Goal: Task Accomplishment & Management: Complete application form

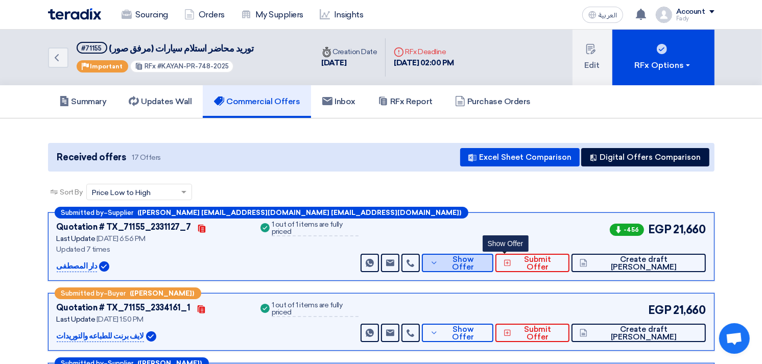
click at [485, 258] on span "Show Offer" at bounding box center [463, 263] width 44 height 15
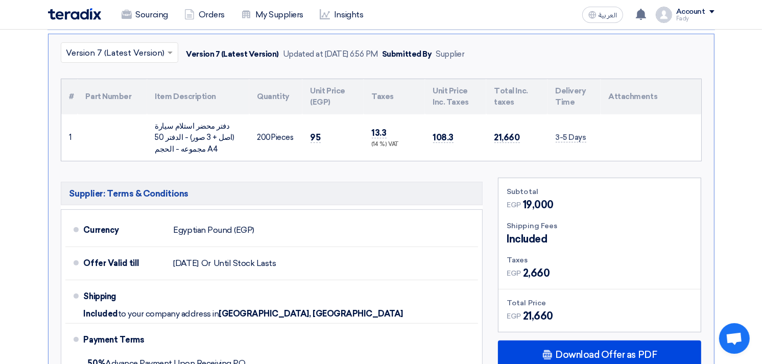
scroll to position [340, 0]
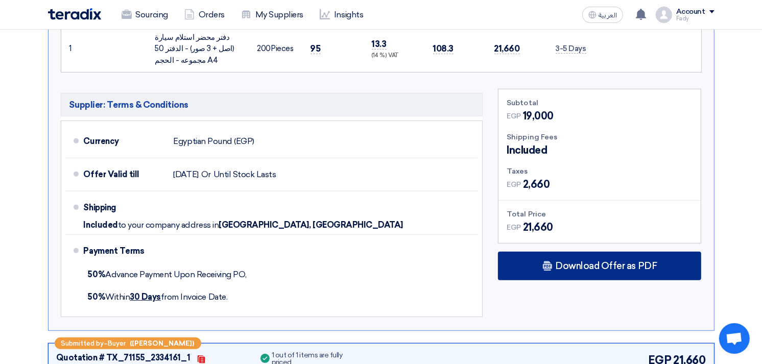
click at [594, 256] on div "Download Offer as PDF" at bounding box center [599, 266] width 203 height 29
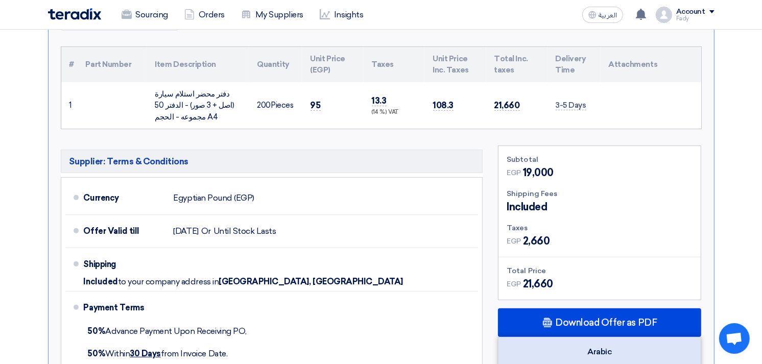
click at [589, 351] on div "Arabic" at bounding box center [599, 351] width 202 height 29
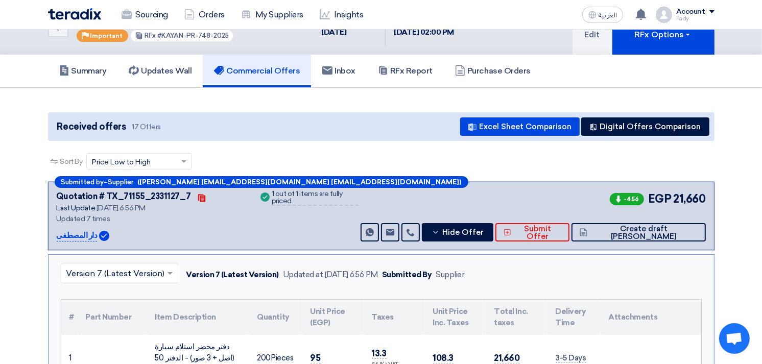
scroll to position [0, 0]
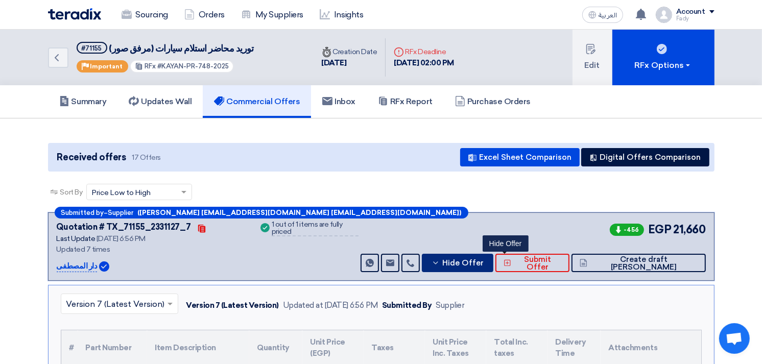
click at [483, 259] on span "Hide Offer" at bounding box center [462, 263] width 41 height 8
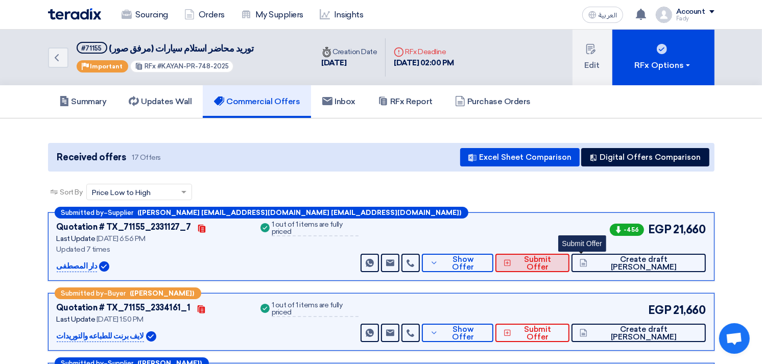
click at [561, 258] on span "Submit Offer" at bounding box center [537, 263] width 47 height 15
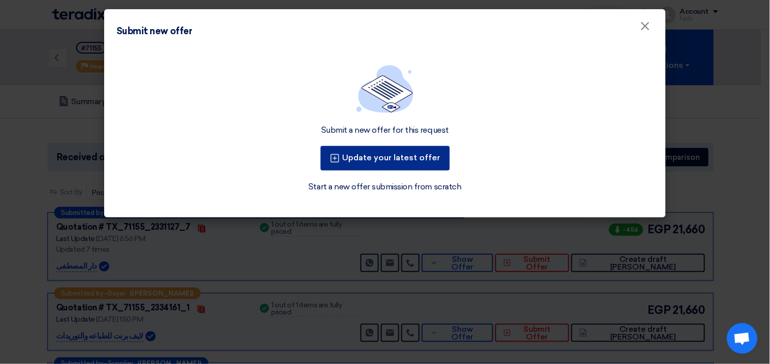
click at [375, 162] on button "Update your latest offer" at bounding box center [385, 158] width 129 height 25
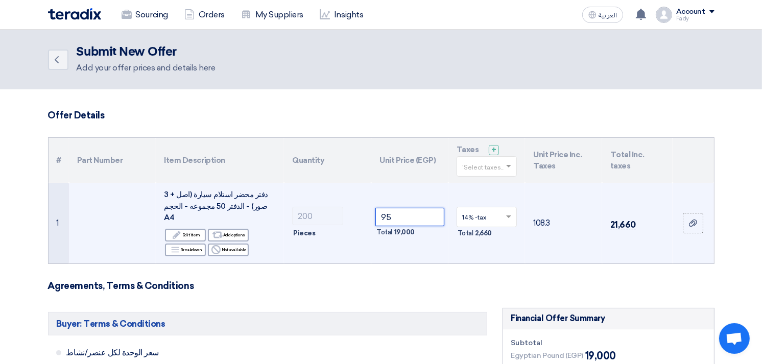
click at [382, 211] on input "95" at bounding box center [409, 217] width 69 height 18
click at [383, 211] on input "95" at bounding box center [409, 217] width 69 height 18
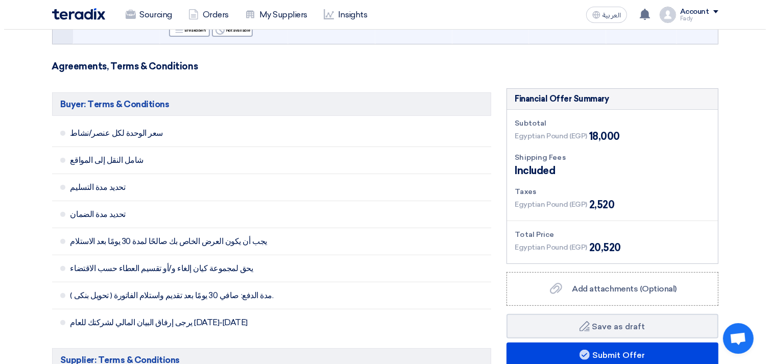
scroll to position [227, 0]
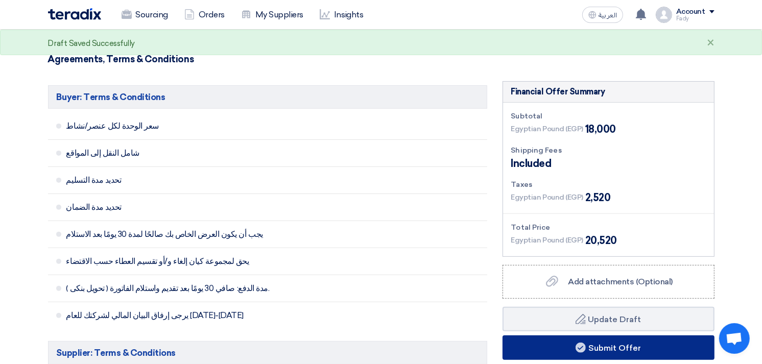
type input "90"
click at [602, 335] on button "Submit Offer" at bounding box center [608, 347] width 212 height 25
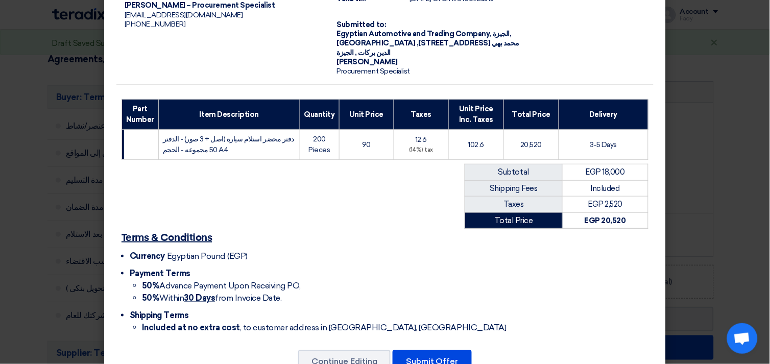
scroll to position [92, 0]
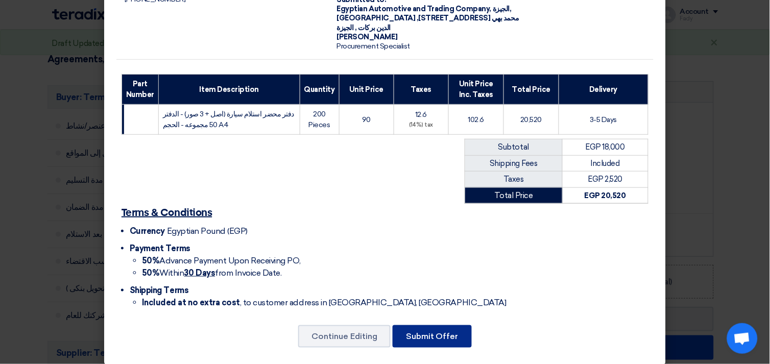
click at [443, 325] on button "Submit Offer" at bounding box center [432, 336] width 79 height 22
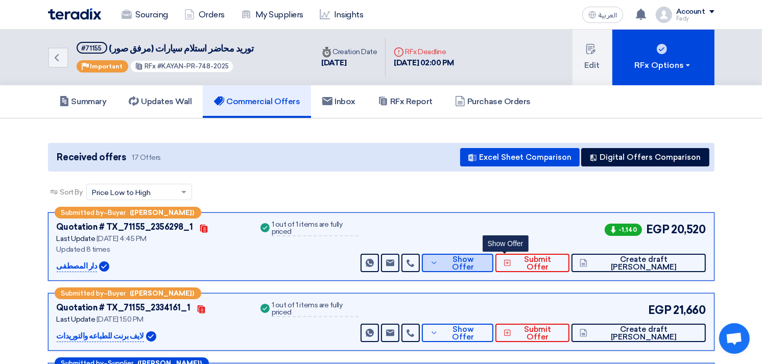
click at [485, 261] on span "Show Offer" at bounding box center [463, 263] width 44 height 15
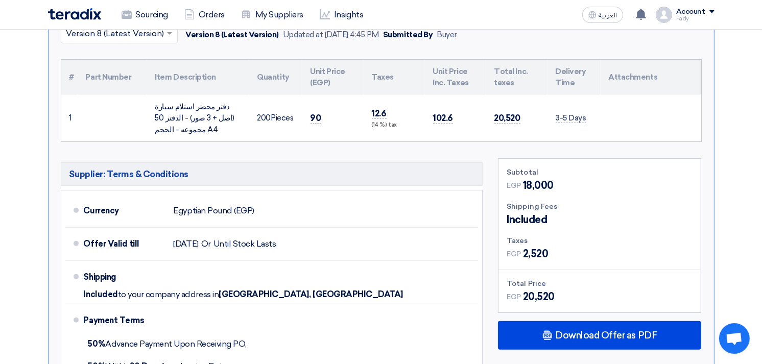
scroll to position [283, 0]
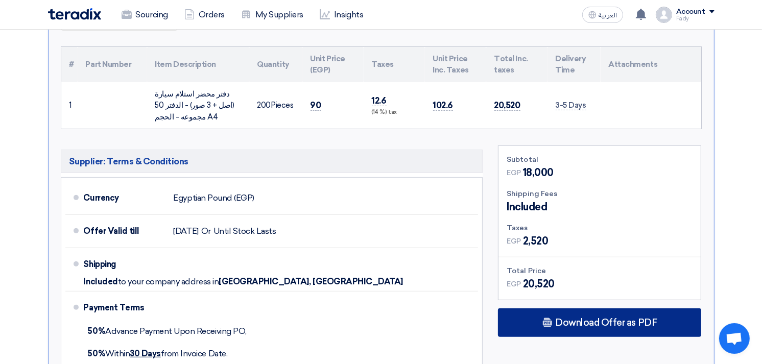
click at [606, 319] on span "Download Offer as PDF" at bounding box center [606, 322] width 102 height 9
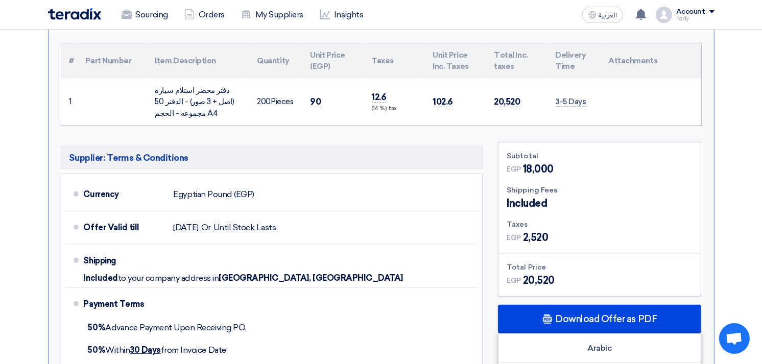
scroll to position [113, 0]
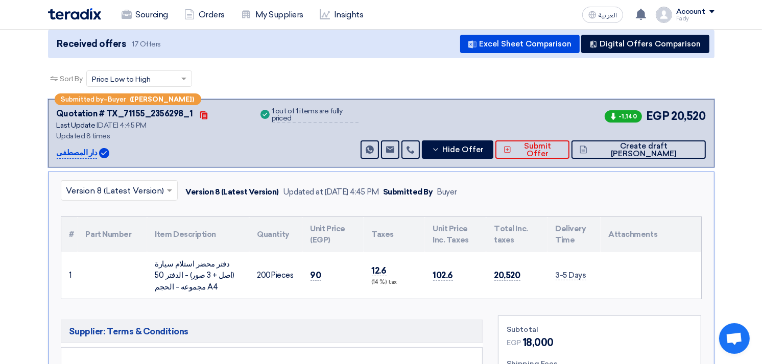
click at [72, 147] on p "دار المصطفى" at bounding box center [77, 153] width 41 height 12
copy div "دار المصطفى"
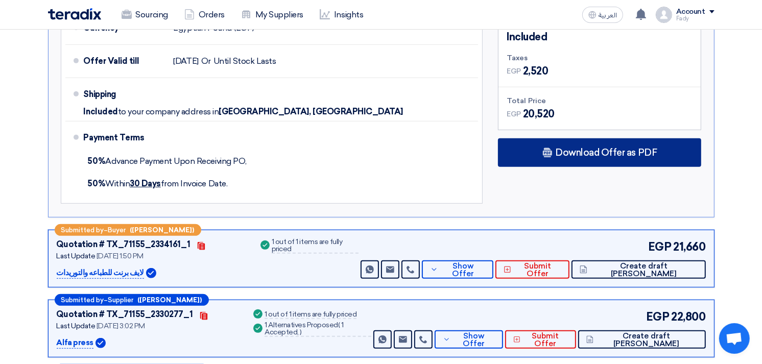
click at [559, 155] on span "Download Offer as PDF" at bounding box center [606, 152] width 102 height 9
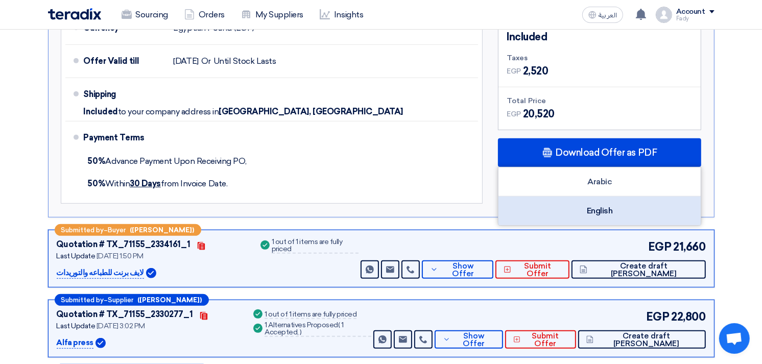
click at [594, 211] on div "English" at bounding box center [599, 211] width 202 height 29
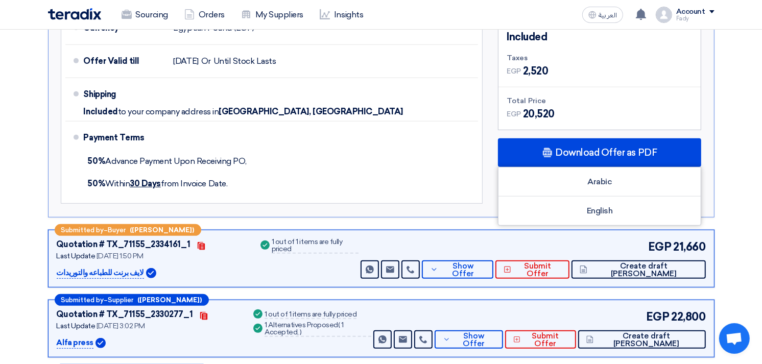
click at [117, 273] on p "لايف برنت للطباعه والتوريدات" at bounding box center [100, 273] width 87 height 12
drag, startPoint x: 116, startPoint y: 273, endPoint x: 109, endPoint y: 272, distance: 7.3
click at [109, 272] on p "لايف برنت للطباعه والتوريدات" at bounding box center [100, 273] width 87 height 12
click at [130, 273] on p "لايف برنت للطباعه والتوريدات" at bounding box center [100, 273] width 87 height 12
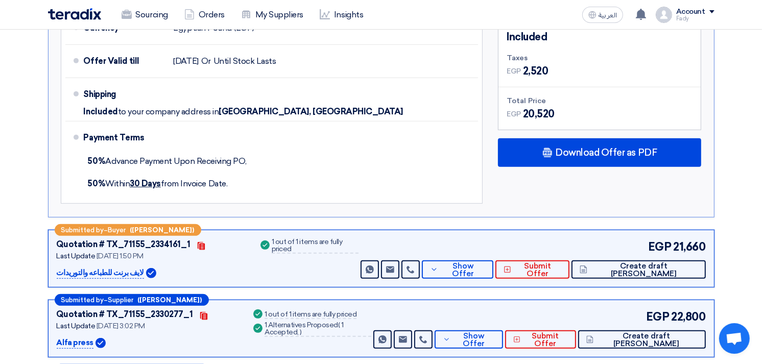
drag, startPoint x: 131, startPoint y: 272, endPoint x: 106, endPoint y: 275, distance: 25.2
click at [106, 275] on p "لايف برنت للطباعه والتوريدات" at bounding box center [100, 273] width 87 height 12
copy p "لايف برنت"
click at [485, 271] on span "Show Offer" at bounding box center [463, 269] width 44 height 15
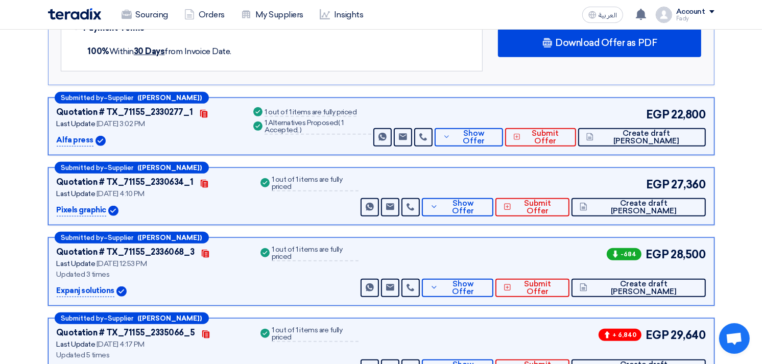
scroll to position [567, 0]
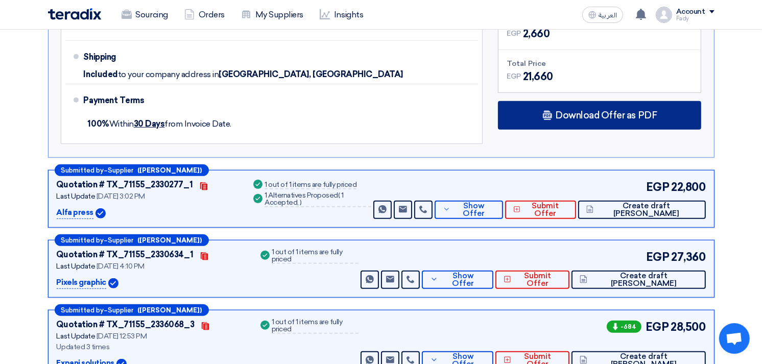
click at [598, 119] on div "Download Offer as PDF" at bounding box center [599, 115] width 203 height 29
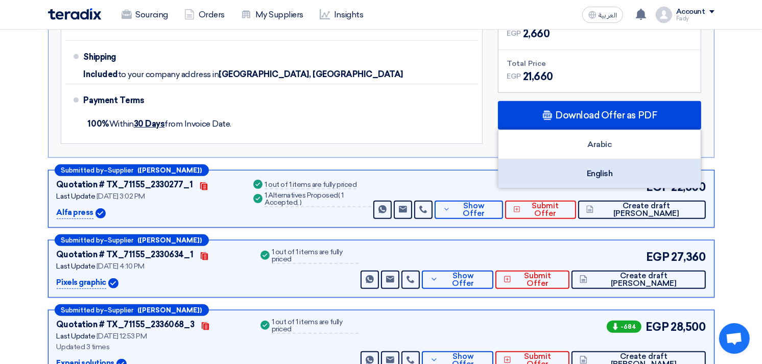
click at [589, 172] on div "English" at bounding box center [599, 173] width 202 height 29
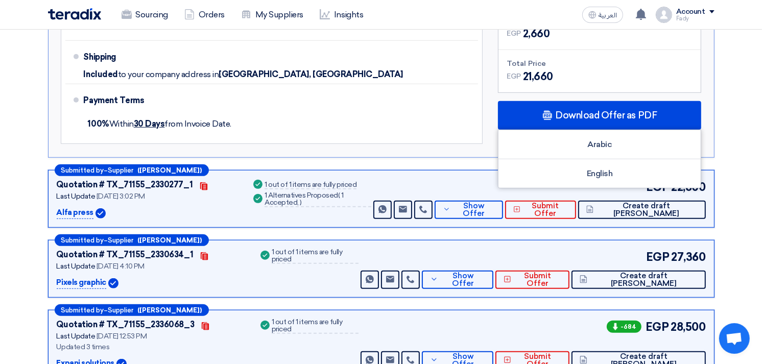
click at [80, 212] on p "Alfa press" at bounding box center [75, 213] width 37 height 12
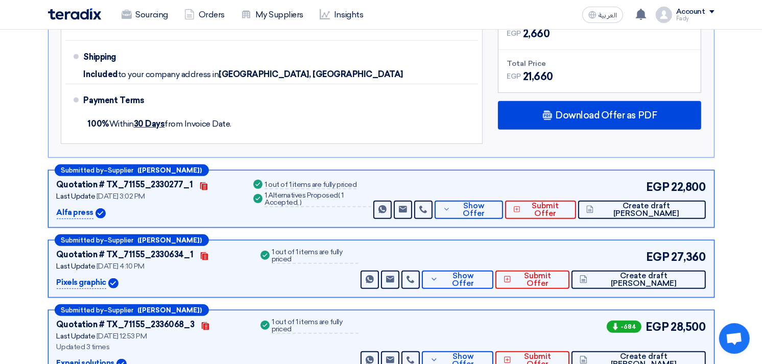
click at [80, 212] on p "Alfa press" at bounding box center [75, 213] width 37 height 12
copy div "Alfa press"
click at [495, 206] on span "Show Offer" at bounding box center [474, 209] width 42 height 15
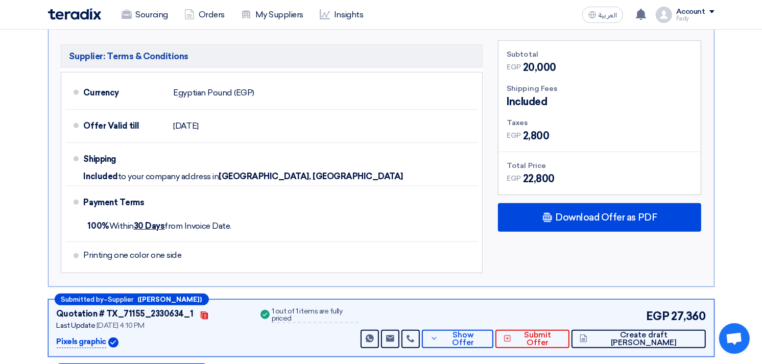
click at [578, 194] on div "Subtotal EGP 20,000 Shipping Fees Included Taxes EGP EGP" at bounding box center [599, 159] width 218 height 238
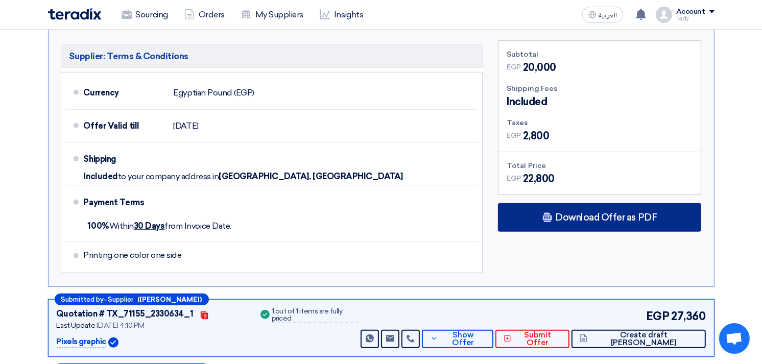
click at [578, 213] on span "Download Offer as PDF" at bounding box center [606, 217] width 102 height 9
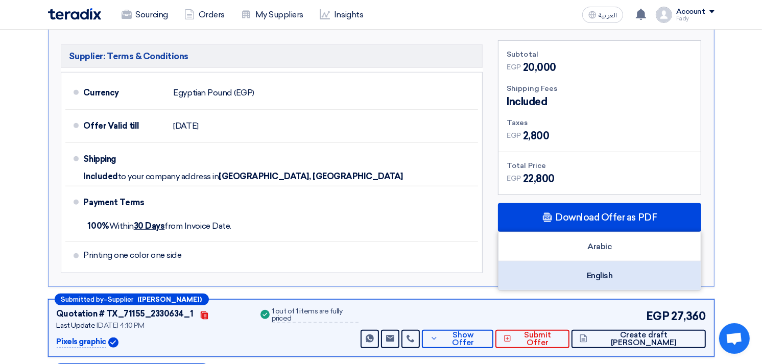
click at [598, 267] on div "English" at bounding box center [599, 275] width 202 height 29
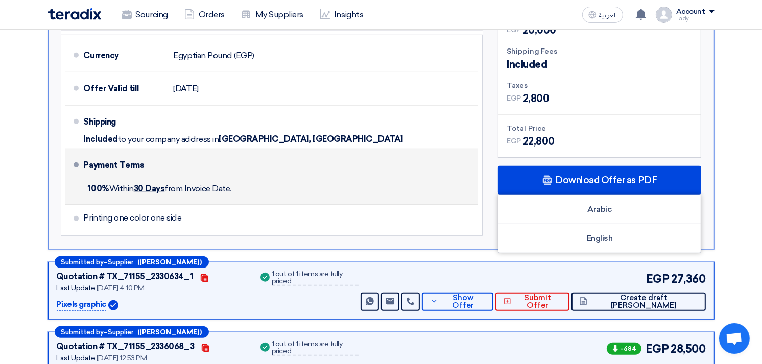
scroll to position [624, 0]
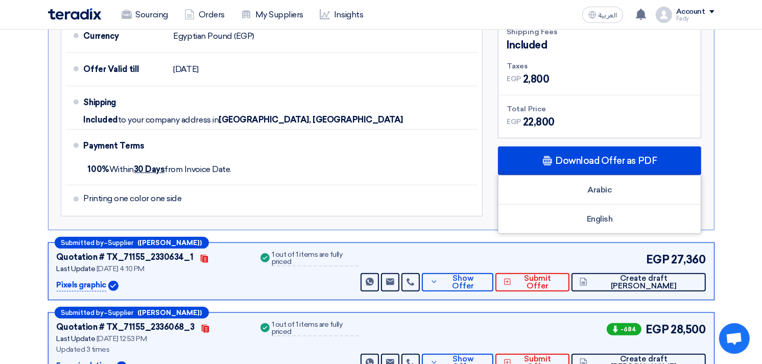
click at [63, 279] on p "Pixels graphic" at bounding box center [82, 285] width 50 height 12
copy p "Pixels"
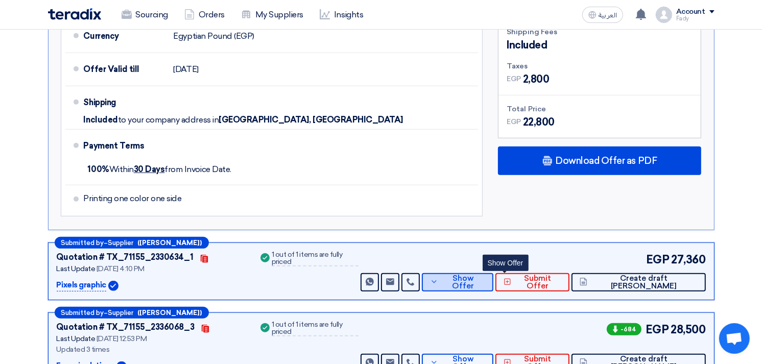
click at [485, 277] on span "Show Offer" at bounding box center [463, 282] width 44 height 15
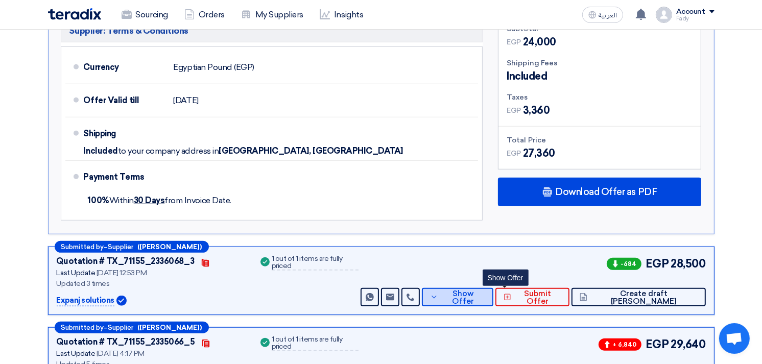
click at [485, 295] on span "Show Offer" at bounding box center [463, 297] width 44 height 15
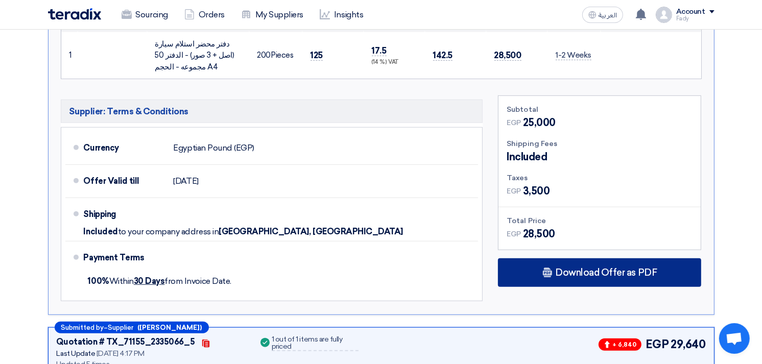
click at [557, 263] on div "Download Offer as PDF" at bounding box center [599, 272] width 203 height 29
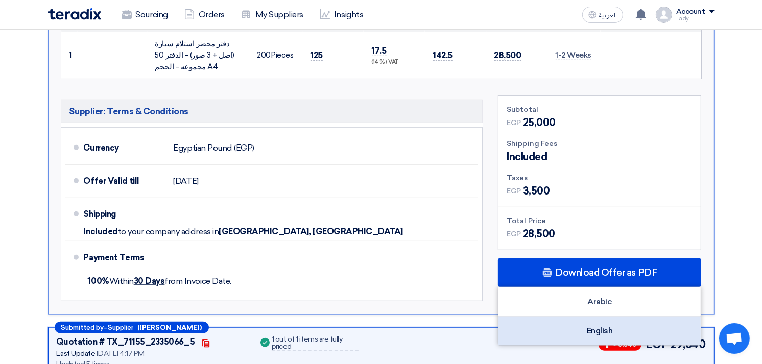
click at [605, 328] on div "English" at bounding box center [599, 330] width 202 height 29
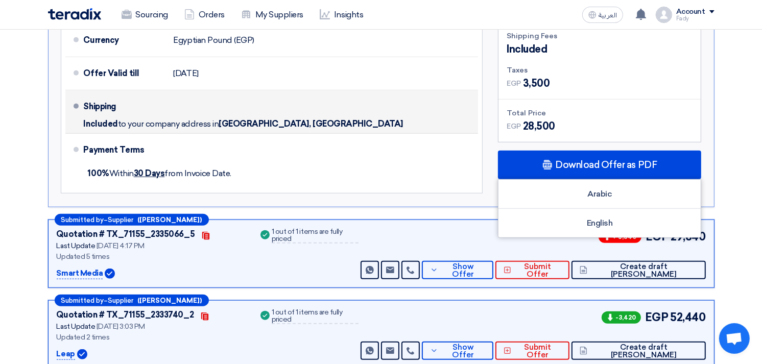
scroll to position [737, 0]
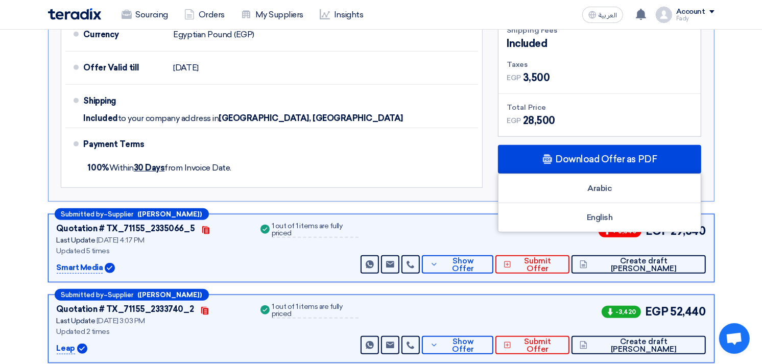
click at [77, 267] on p "Smart Media" at bounding box center [80, 268] width 46 height 12
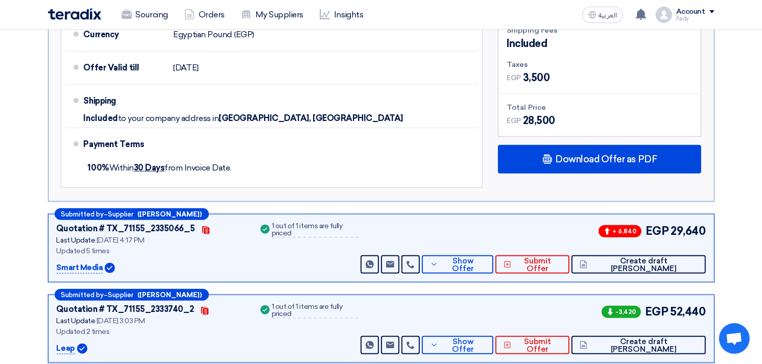
click at [77, 267] on p "Smart Media" at bounding box center [80, 268] width 46 height 12
click at [67, 267] on p "Smart Media" at bounding box center [80, 268] width 46 height 12
drag, startPoint x: 56, startPoint y: 266, endPoint x: 101, endPoint y: 264, distance: 44.5
click at [101, 264] on p "Smart Media" at bounding box center [80, 268] width 46 height 12
copy p "Smart Media"
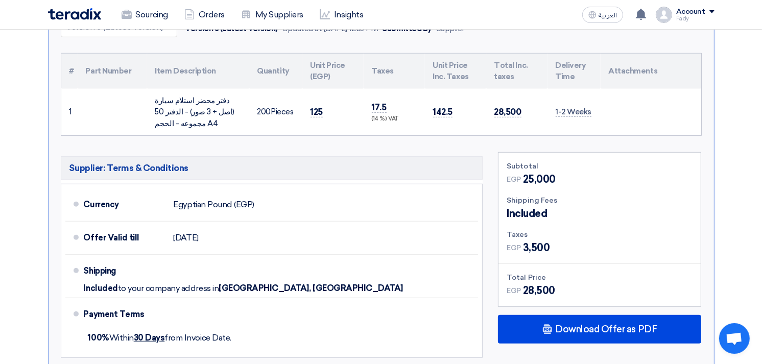
scroll to position [453, 0]
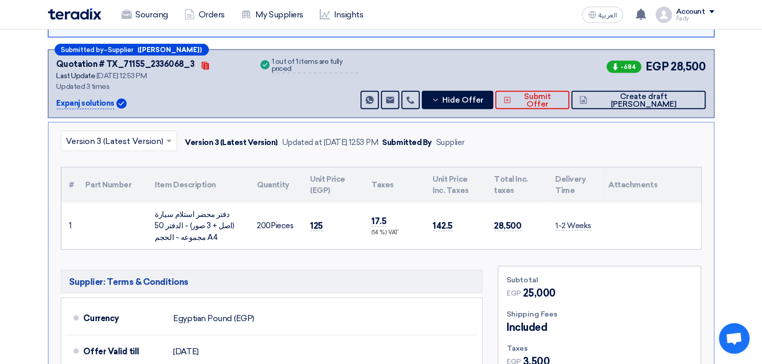
drag, startPoint x: 57, startPoint y: 101, endPoint x: 117, endPoint y: 103, distance: 60.3
click at [117, 103] on div "Expanj solutions" at bounding box center [151, 103] width 189 height 12
copy div "Expanj solutions"
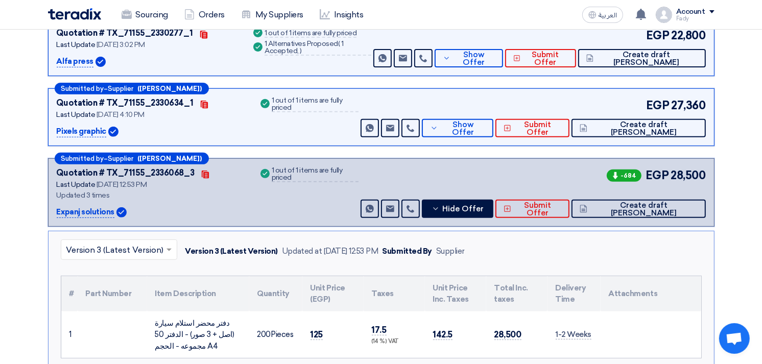
scroll to position [340, 0]
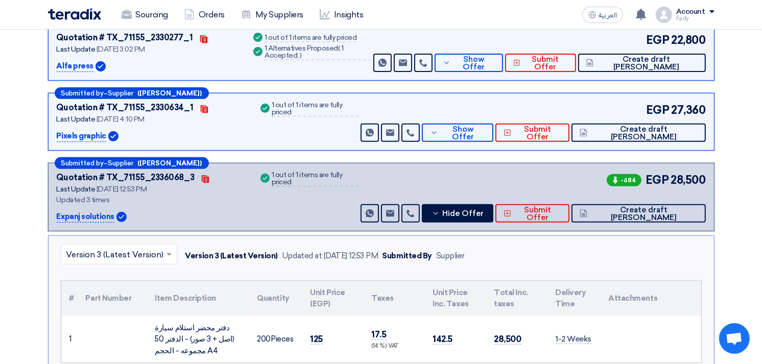
click at [68, 139] on p "Pixels graphic" at bounding box center [82, 136] width 50 height 12
click at [67, 130] on p "Pixels graphic" at bounding box center [82, 136] width 50 height 12
copy p "Pixels"
click at [493, 136] on button "Show Offer" at bounding box center [457, 133] width 71 height 18
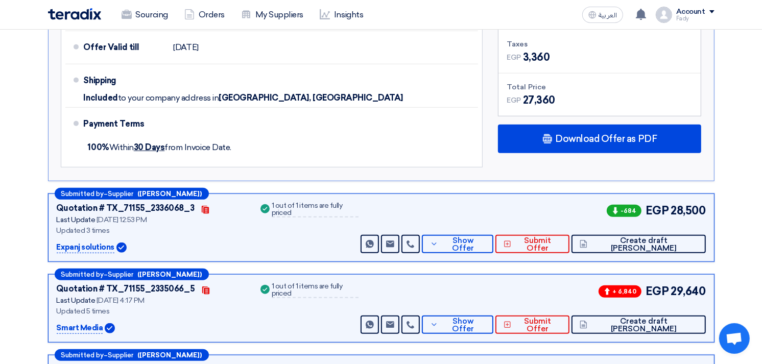
scroll to position [680, 0]
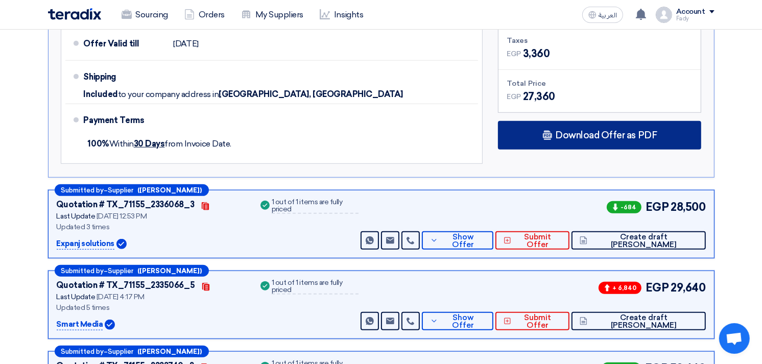
click at [586, 135] on span "Download Offer as PDF" at bounding box center [606, 135] width 102 height 9
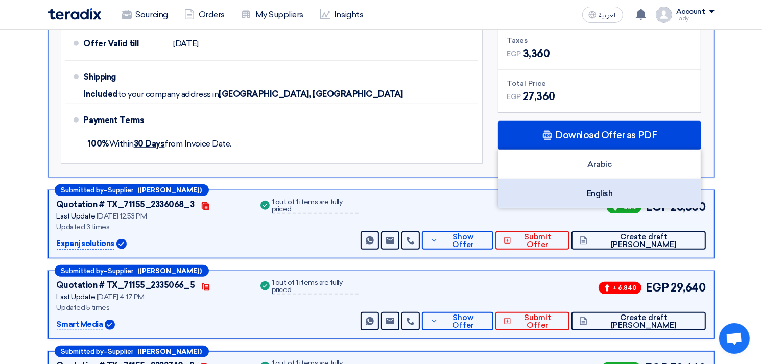
click at [589, 197] on div "English" at bounding box center [599, 193] width 202 height 29
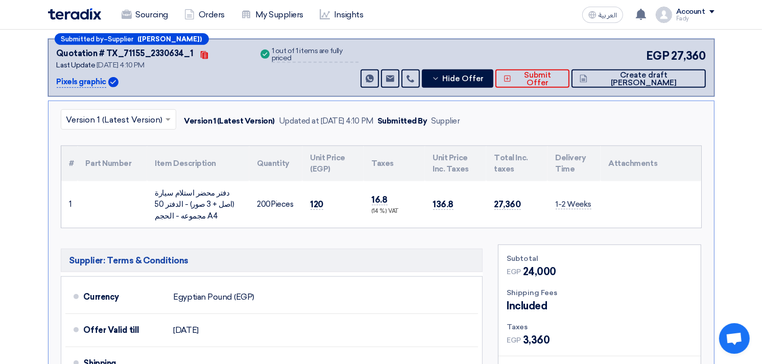
scroll to position [113, 0]
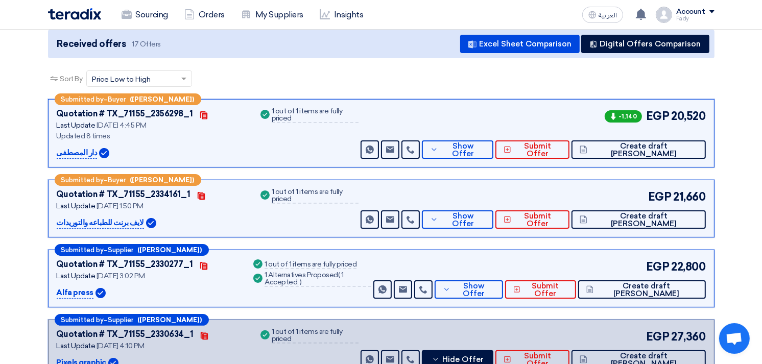
click at [671, 197] on div "EGP 21,660" at bounding box center [676, 196] width 60 height 17
drag, startPoint x: 674, startPoint y: 194, endPoint x: 702, endPoint y: 194, distance: 28.1
click at [702, 194] on span "21,660" at bounding box center [689, 196] width 32 height 17
copy span "21,660"
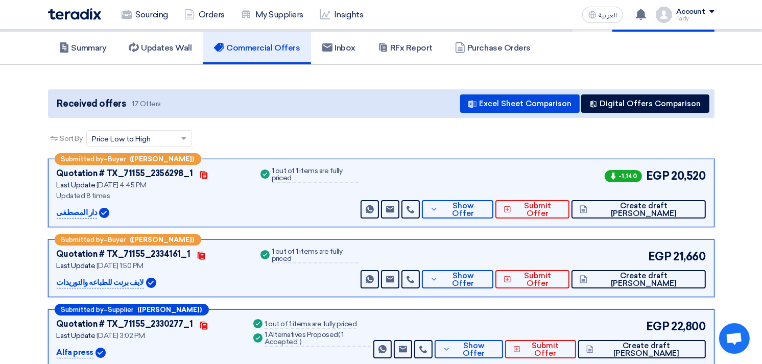
scroll to position [0, 0]
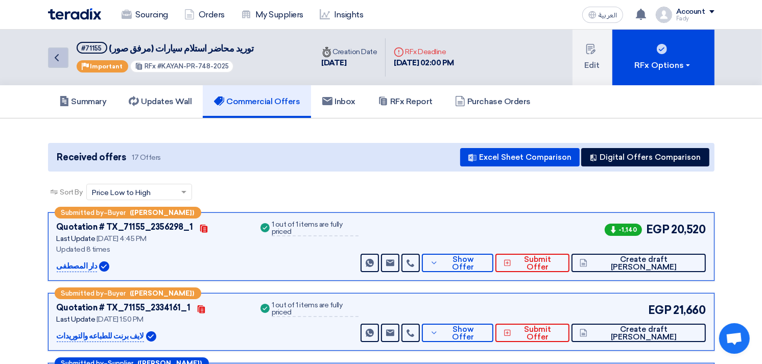
click at [66, 58] on link "Back" at bounding box center [58, 57] width 20 height 20
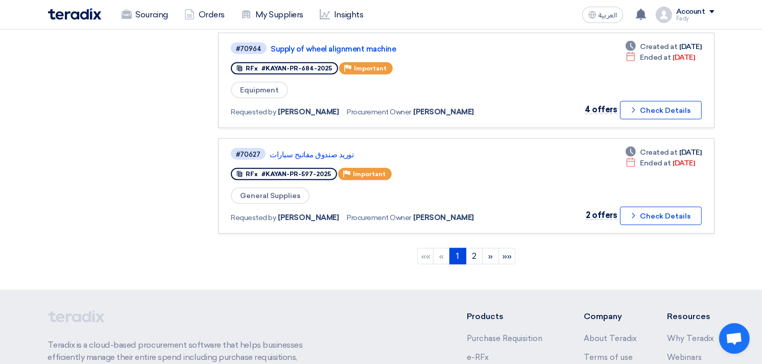
scroll to position [964, 0]
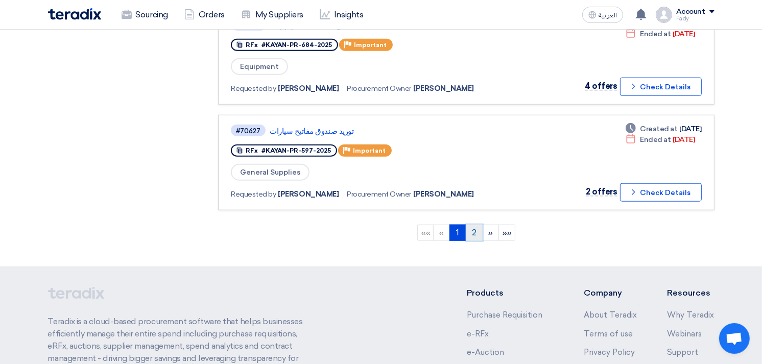
click at [470, 225] on link "2" at bounding box center [474, 233] width 17 height 16
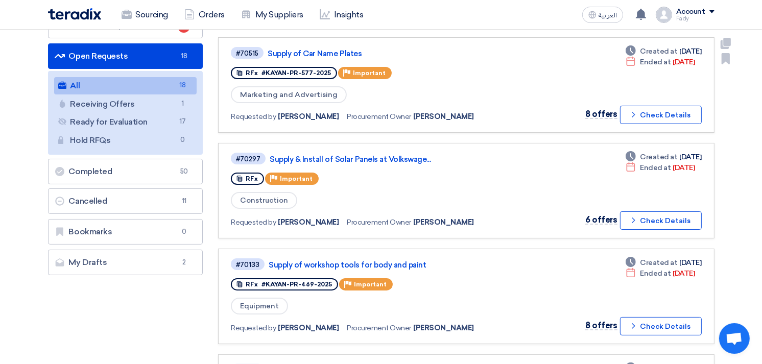
scroll to position [113, 0]
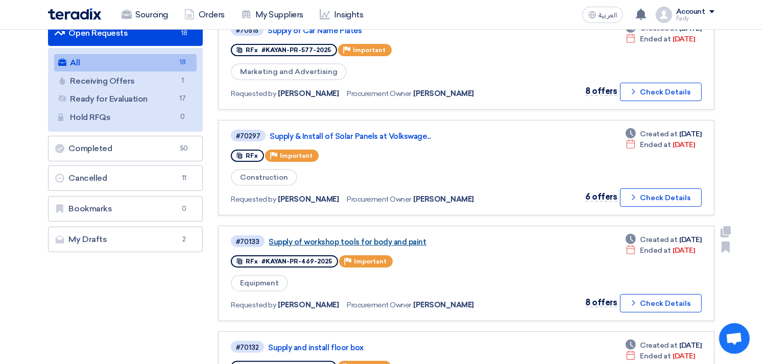
click at [394, 237] on link "Supply of workshop tools for body and paint" at bounding box center [396, 241] width 255 height 9
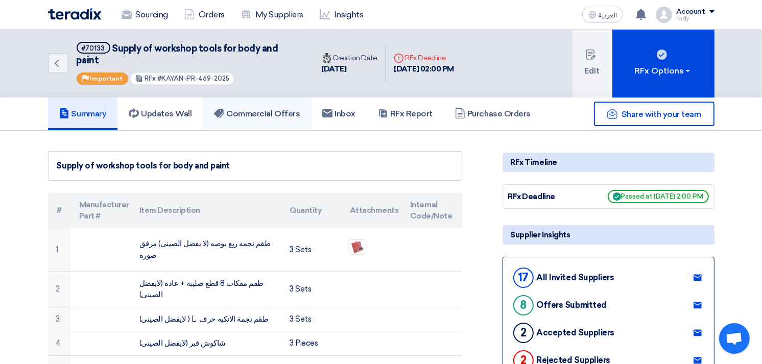
click at [266, 109] on h5 "Commercial Offers" at bounding box center [257, 114] width 86 height 10
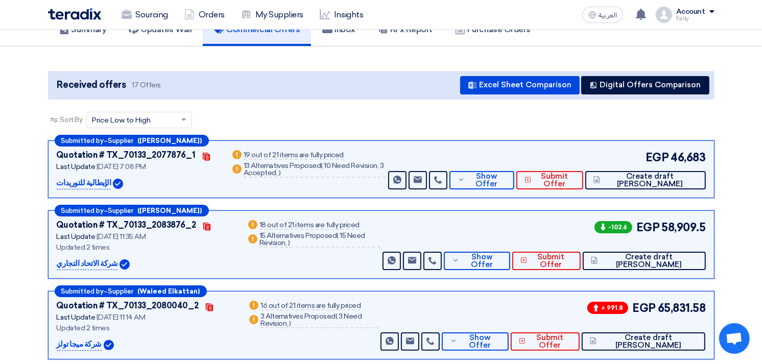
scroll to position [113, 0]
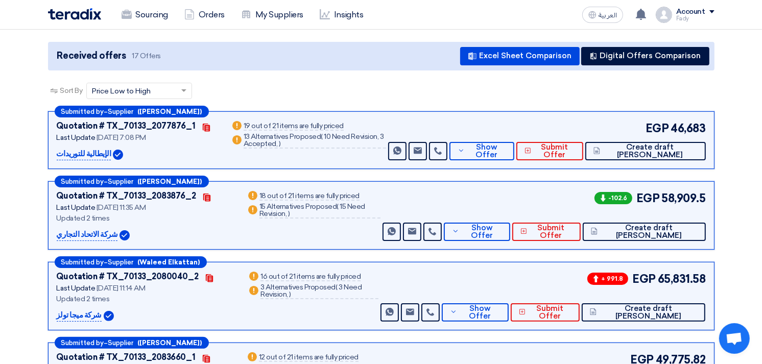
click at [512, 125] on div "EGP 46,683 Send Message Send Message" at bounding box center [546, 140] width 320 height 40
click at [506, 143] on span "Show Offer" at bounding box center [486, 150] width 39 height 15
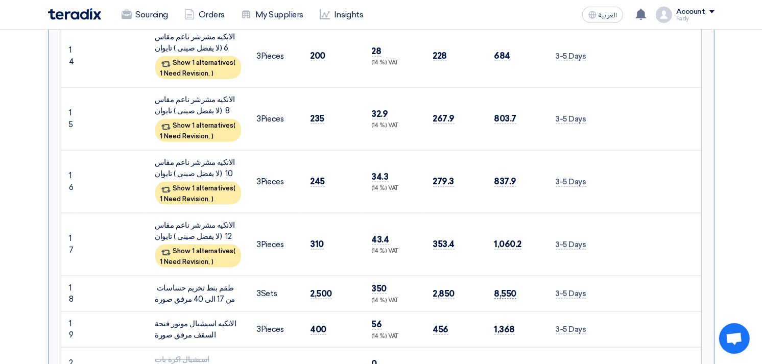
scroll to position [1191, 0]
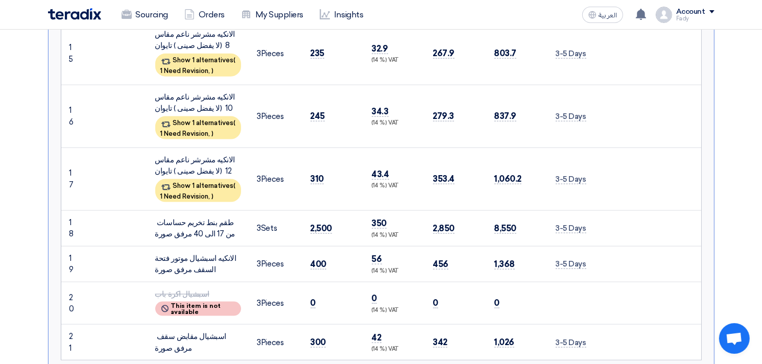
click at [507, 282] on td "0" at bounding box center [516, 303] width 61 height 43
click at [159, 217] on div "طقم بنط تخريم حساسات من 17 الى 40 مرفق صورة" at bounding box center [198, 228] width 86 height 23
click at [192, 217] on div "طقم بنط تخريم حساسات من 17 الى 40 مرفق صورة" at bounding box center [198, 228] width 86 height 23
click at [191, 217] on div "طقم بنط تخريم حساسات من 17 الى 40 مرفق صورة" at bounding box center [198, 228] width 86 height 23
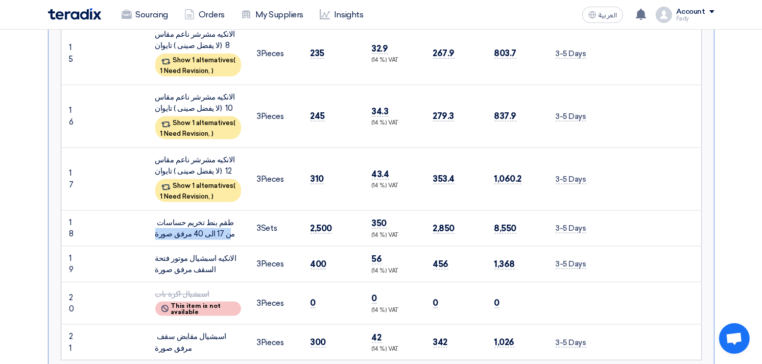
drag, startPoint x: 191, startPoint y: 150, endPoint x: 198, endPoint y: 157, distance: 9.8
click at [198, 210] on td "طقم بنط تخريم حساسات من 17 الى 40 مرفق صورة" at bounding box center [198, 228] width 102 height 36
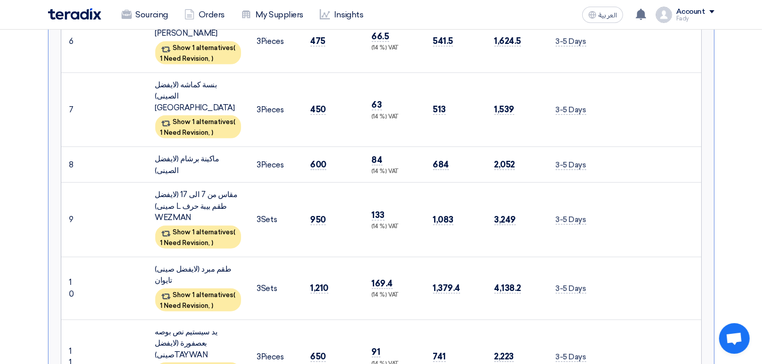
scroll to position [680, 0]
